Goal: Task Accomplishment & Management: Use online tool/utility

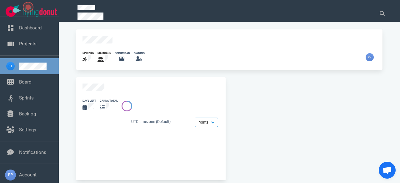
scroll to position [49, 0]
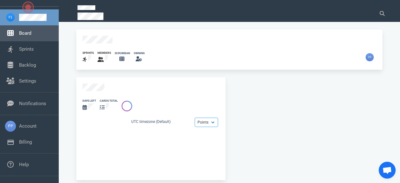
click at [31, 36] on link "Board" at bounding box center [25, 33] width 12 height 6
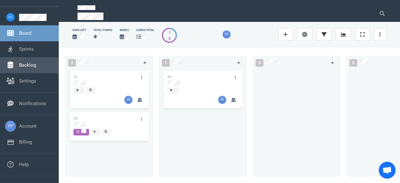
click at [27, 65] on link "Backlog" at bounding box center [27, 65] width 17 height 6
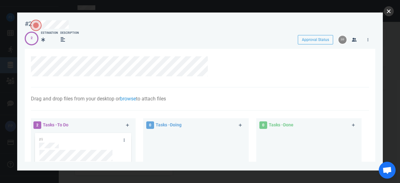
click at [390, 10] on button "close" at bounding box center [389, 11] width 10 height 10
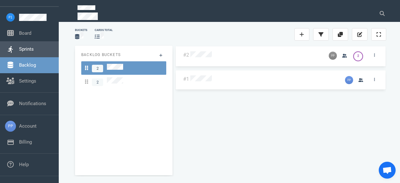
click at [32, 50] on link "Sprints" at bounding box center [26, 49] width 15 height 6
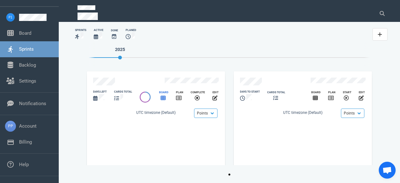
click at [161, 95] on icon "slide 1 of 2" at bounding box center [163, 97] width 5 height 5
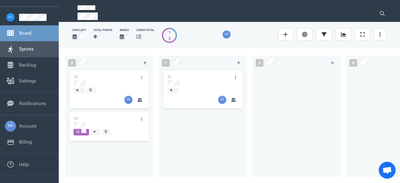
click at [26, 49] on link "Sprints" at bounding box center [26, 49] width 15 height 6
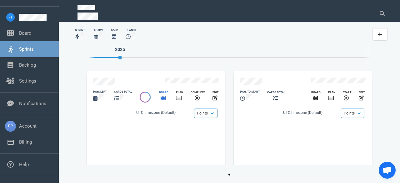
click at [162, 95] on icon "slide 1 of 2" at bounding box center [163, 97] width 5 height 5
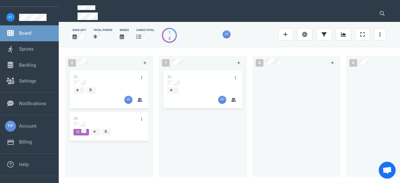
click at [122, 36] on icon at bounding box center [122, 36] width 4 height 5
click at [141, 35] on icon at bounding box center [138, 36] width 5 height 5
click at [76, 34] on icon at bounding box center [74, 36] width 4 height 5
click at [289, 34] on link at bounding box center [285, 34] width 15 height 12
click at [288, 34] on icon at bounding box center [285, 34] width 4 height 5
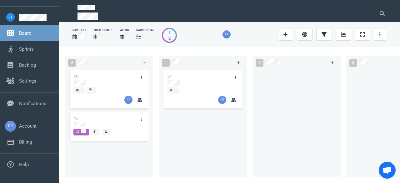
click at [255, 33] on div at bounding box center [229, 34] width 90 height 8
click at [384, 35] on link at bounding box center [380, 34] width 12 height 12
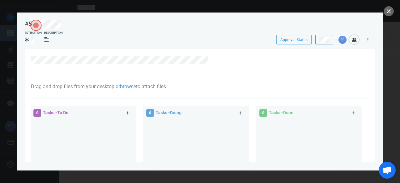
click at [353, 41] on icon "button" at bounding box center [354, 40] width 5 height 4
click at [388, 12] on button "close" at bounding box center [389, 11] width 10 height 10
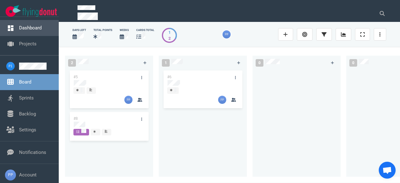
click at [27, 26] on link "Dashboard" at bounding box center [30, 28] width 22 height 6
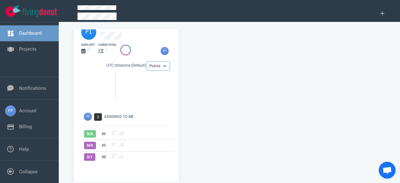
scroll to position [18, 0]
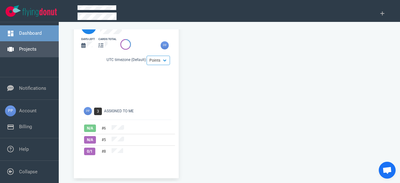
click at [29, 48] on link "Projects" at bounding box center [27, 49] width 17 height 6
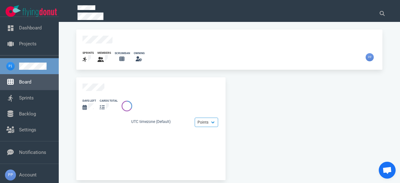
click at [30, 84] on link "Board" at bounding box center [25, 82] width 12 height 6
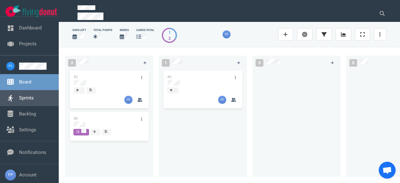
click at [26, 101] on link "Sprints" at bounding box center [26, 98] width 15 height 6
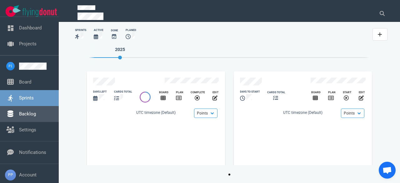
click at [26, 112] on link "Backlog" at bounding box center [27, 114] width 17 height 6
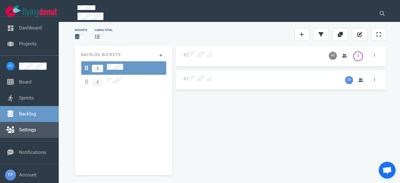
click at [29, 130] on link "Settings" at bounding box center [27, 130] width 17 height 6
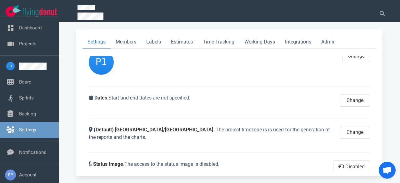
scroll to position [72, 0]
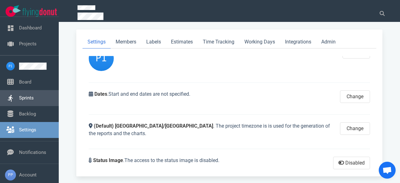
click at [22, 98] on link "Sprints" at bounding box center [26, 98] width 15 height 6
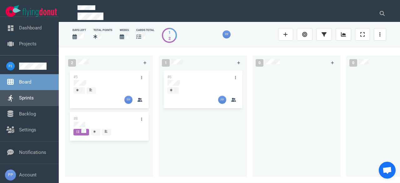
click at [23, 97] on link "Sprints" at bounding box center [26, 98] width 15 height 6
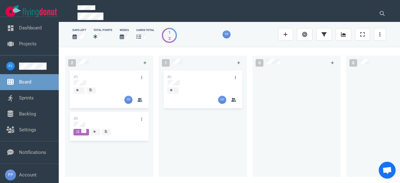
click at [378, 48] on div "2 #5 #8 1 #6 0 0" at bounding box center [229, 115] width 341 height 136
click at [378, 35] on link at bounding box center [380, 34] width 12 height 12
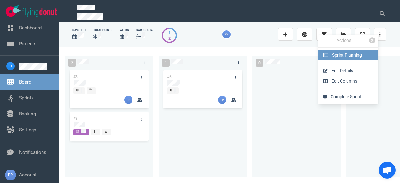
click at [353, 57] on span "Sprint Planning" at bounding box center [347, 54] width 30 height 5
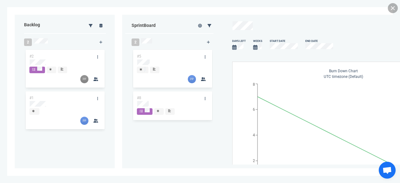
click at [391, 4] on link at bounding box center [393, 8] width 10 height 10
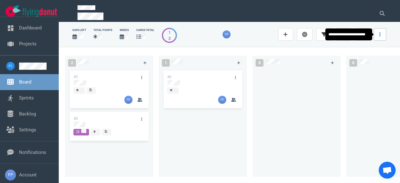
click at [384, 33] on link at bounding box center [380, 34] width 12 height 12
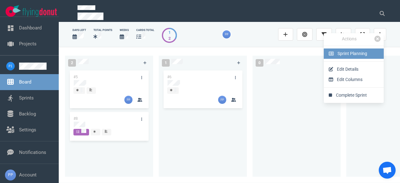
click at [358, 57] on link "Sprint Planning" at bounding box center [354, 53] width 60 height 10
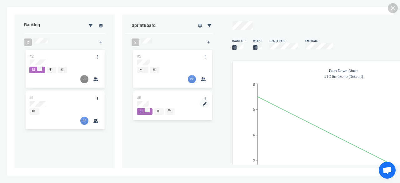
click at [176, 104] on div at bounding box center [172, 104] width 71 height 6
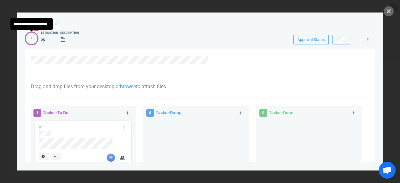
click at [34, 41] on div "1" at bounding box center [32, 39] width 14 height 14
click at [389, 13] on button "close" at bounding box center [389, 11] width 10 height 10
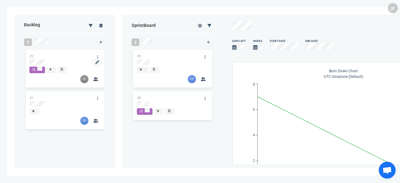
click at [61, 64] on div at bounding box center [65, 62] width 71 height 6
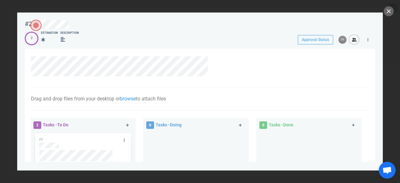
click at [355, 40] on icon "button" at bounding box center [354, 40] width 5 height 4
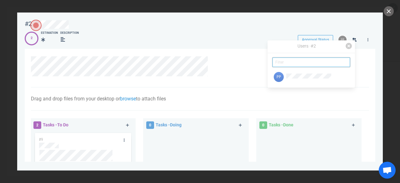
click at [303, 63] on input "text" at bounding box center [310, 61] width 77 height 9
click at [319, 107] on div "Drag and drop files from your desktop or browse to attach files Attach Files Co…" at bounding box center [200, 98] width 338 height 23
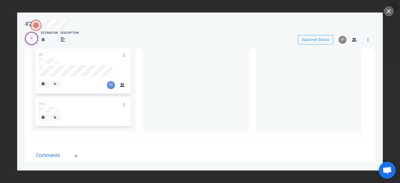
scroll to position [20, 0]
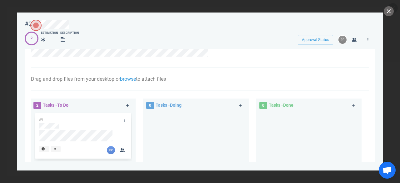
click at [288, 119] on div at bounding box center [309, 151] width 98 height 79
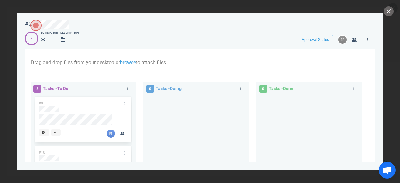
scroll to position [62, 0]
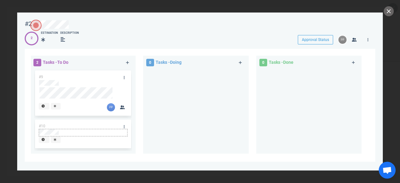
click at [79, 130] on div at bounding box center [83, 132] width 88 height 6
drag, startPoint x: 89, startPoint y: 141, endPoint x: 92, endPoint y: 145, distance: 5.2
click at [90, 142] on div "2 Tasks - To Do #9 #10" at bounding box center [86, 106] width 113 height 108
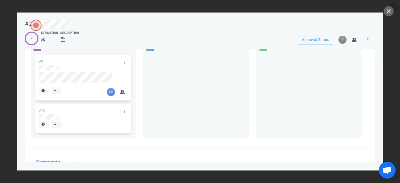
click at [78, 128] on div at bounding box center [79, 125] width 81 height 8
click at [80, 110] on div "#10" at bounding box center [77, 110] width 84 height 13
click at [72, 117] on div at bounding box center [83, 117] width 88 height 6
click at [75, 132] on div at bounding box center [79, 125] width 89 height 16
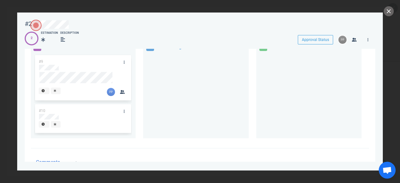
click at [81, 97] on div at bounding box center [71, 92] width 72 height 17
click at [56, 95] on div at bounding box center [71, 91] width 64 height 8
click at [56, 92] on icon at bounding box center [55, 90] width 2 height 3
click at [54, 124] on icon at bounding box center [55, 123] width 2 height 3
click at [122, 93] on icon "button" at bounding box center [122, 92] width 5 height 4
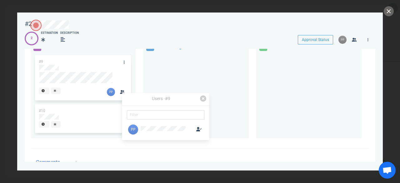
click at [102, 93] on div at bounding box center [71, 91] width 64 height 8
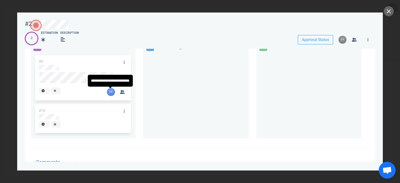
click at [109, 96] on img at bounding box center [111, 92] width 8 height 8
click at [110, 93] on img at bounding box center [111, 92] width 8 height 8
click at [90, 57] on div "#9" at bounding box center [77, 61] width 84 height 13
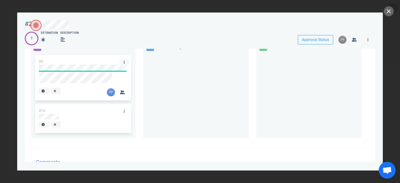
click at [125, 63] on link at bounding box center [124, 62] width 10 height 8
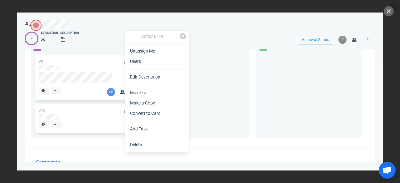
click at [222, 122] on div at bounding box center [196, 93] width 98 height 79
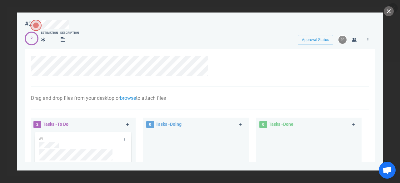
scroll to position [0, 0]
click at [386, 11] on button "close" at bounding box center [389, 11] width 10 height 10
click at [389, 14] on button "close" at bounding box center [389, 11] width 10 height 10
click at [389, 12] on button "close" at bounding box center [389, 11] width 10 height 10
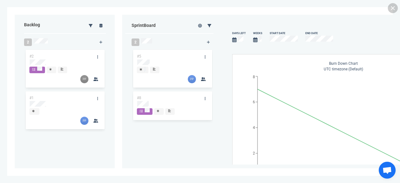
click at [124, 146] on div "2 #5 #8" at bounding box center [172, 98] width 100 height 135
